Goal: Task Accomplishment & Management: Manage account settings

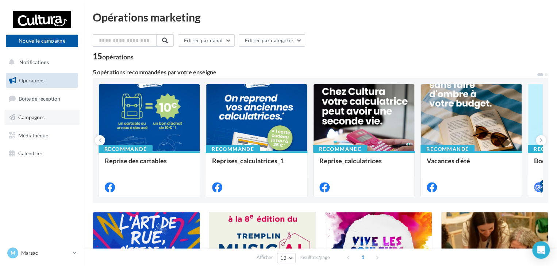
click at [34, 112] on link "Campagnes" at bounding box center [41, 117] width 75 height 15
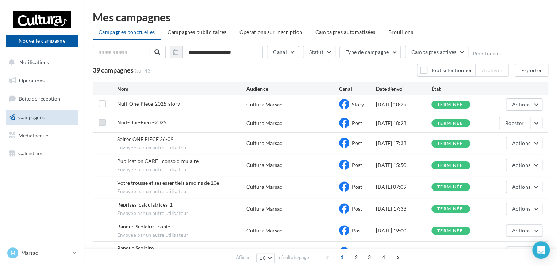
click at [104, 123] on label at bounding box center [102, 122] width 7 height 7
click at [461, 51] on button "Campagnes actives" at bounding box center [437, 52] width 64 height 12
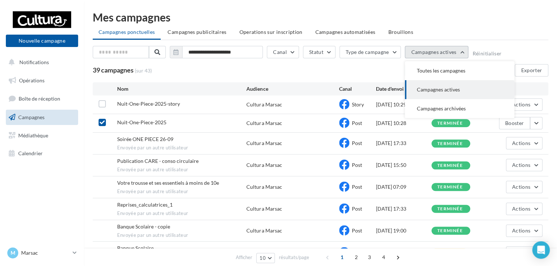
click at [461, 51] on button "Campagnes actives" at bounding box center [437, 52] width 64 height 12
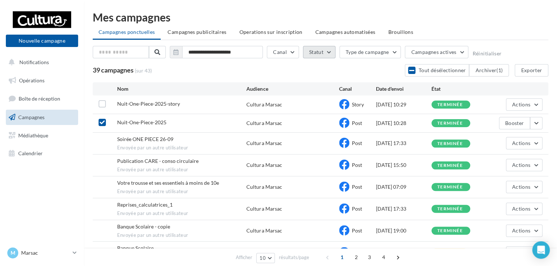
click at [330, 54] on button "Statut" at bounding box center [319, 52] width 32 height 12
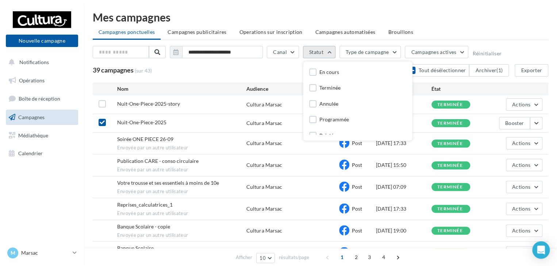
click at [330, 54] on button "Statut" at bounding box center [319, 52] width 32 height 12
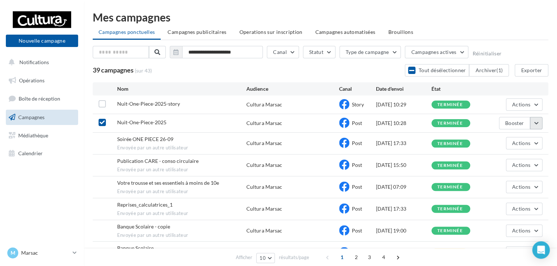
click at [534, 126] on button "button" at bounding box center [536, 123] width 12 height 12
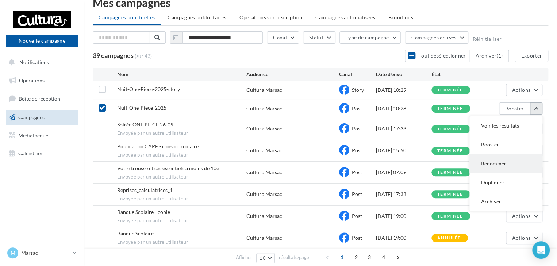
scroll to position [15, 0]
click at [534, 87] on button "Actions" at bounding box center [524, 90] width 36 height 12
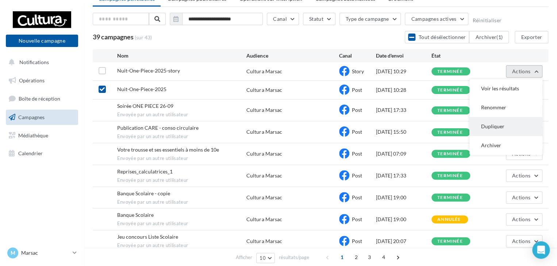
scroll to position [28, 0]
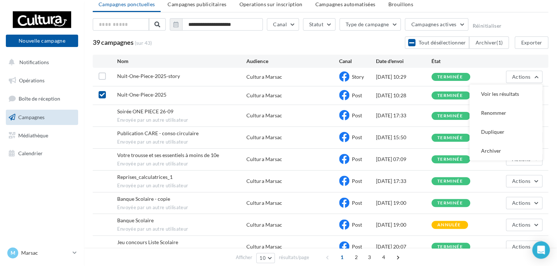
click at [91, 124] on div "**********" at bounding box center [320, 142] width 473 height 316
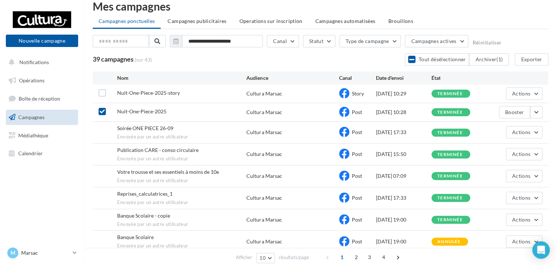
scroll to position [10, 0]
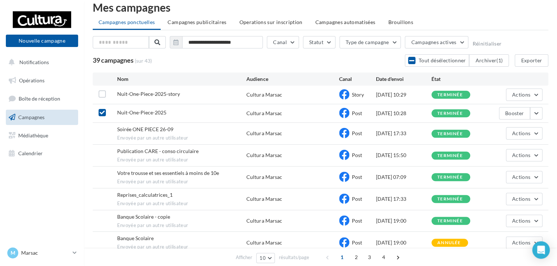
click at [104, 114] on icon at bounding box center [102, 112] width 5 height 5
click at [100, 134] on div "Soirée ONE PIECE 26-09 Envoyée par un autre utilisateur Cultura Marsac Post [DA…" at bounding box center [321, 134] width 456 height 22
click at [534, 134] on button "Actions" at bounding box center [524, 133] width 36 height 12
